Goal: Task Accomplishment & Management: Manage account settings

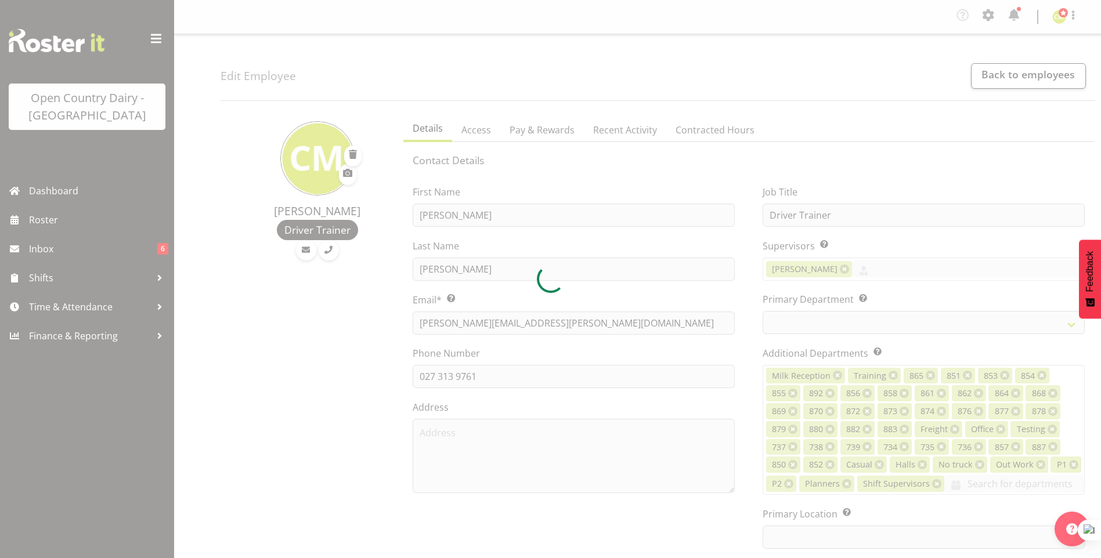
select select "TimelineWeek"
select select
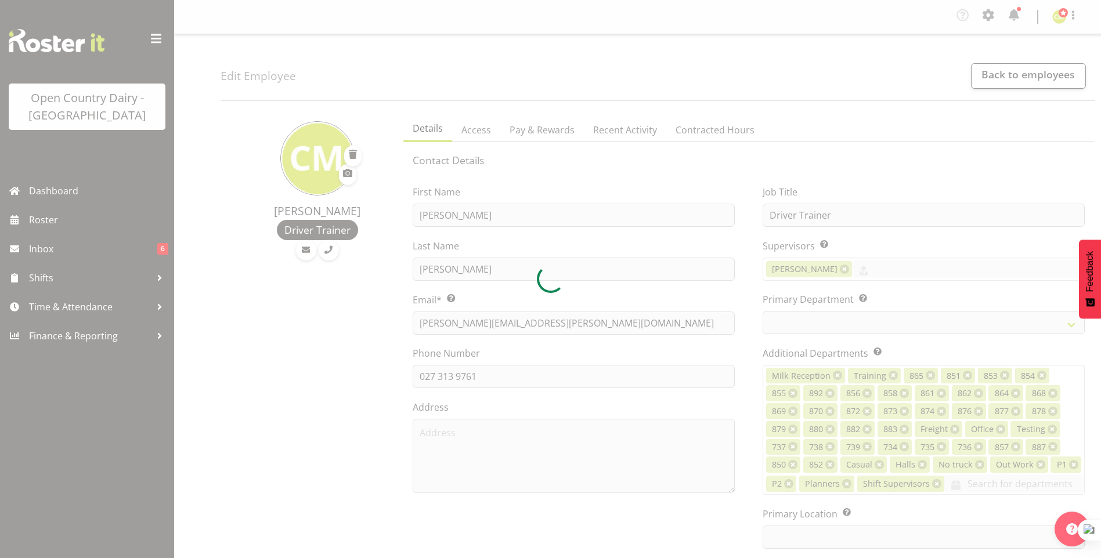
select select
select select "990"
select select "699"
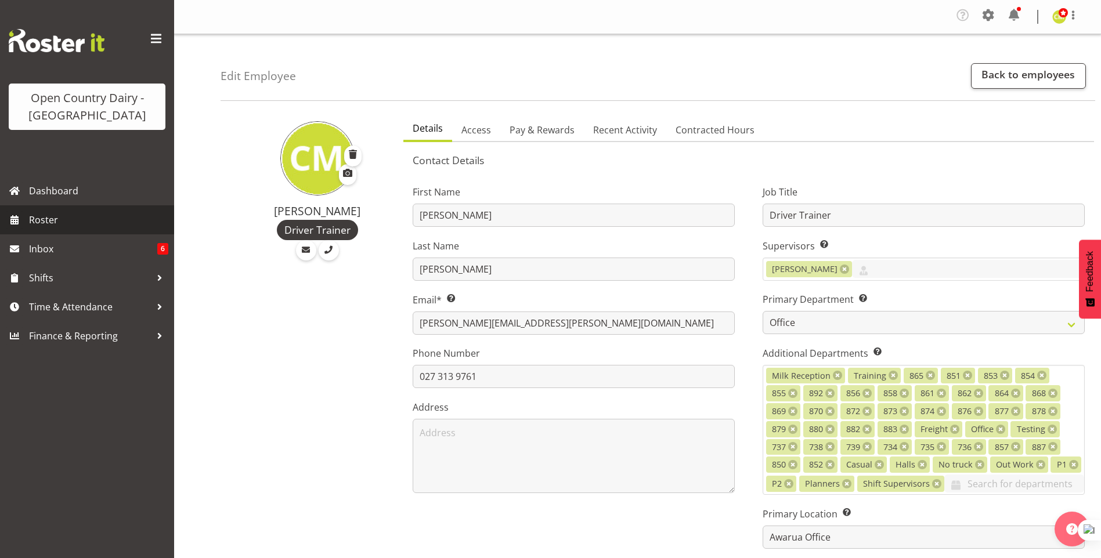
click at [61, 217] on span "Roster" at bounding box center [98, 219] width 139 height 17
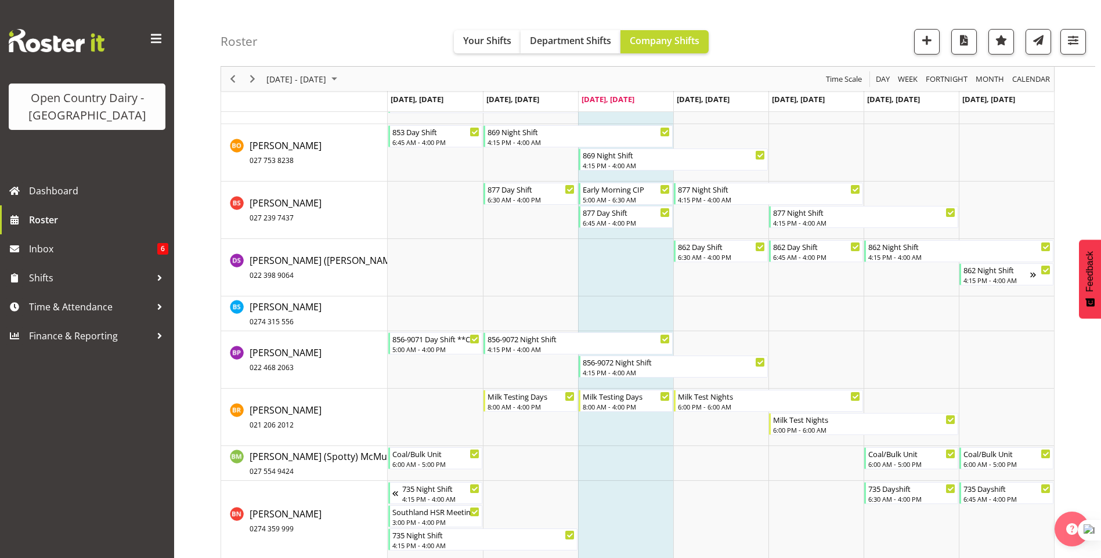
scroll to position [1857, 0]
